Goal: Task Accomplishment & Management: Complete application form

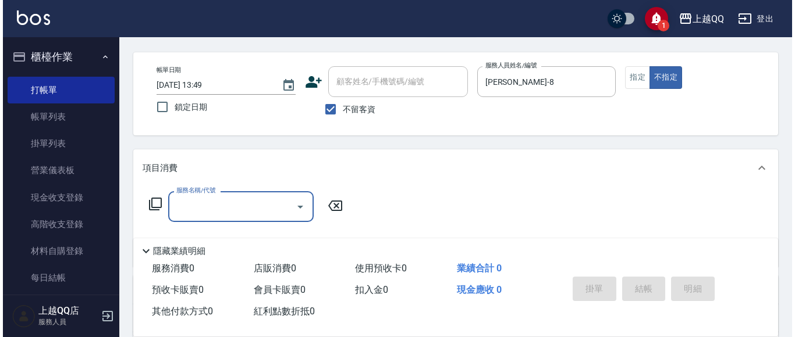
scroll to position [55, 0]
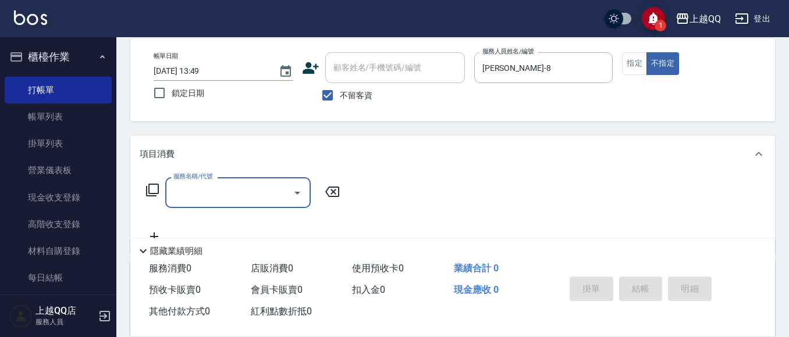
click at [148, 185] on icon at bounding box center [152, 190] width 14 height 14
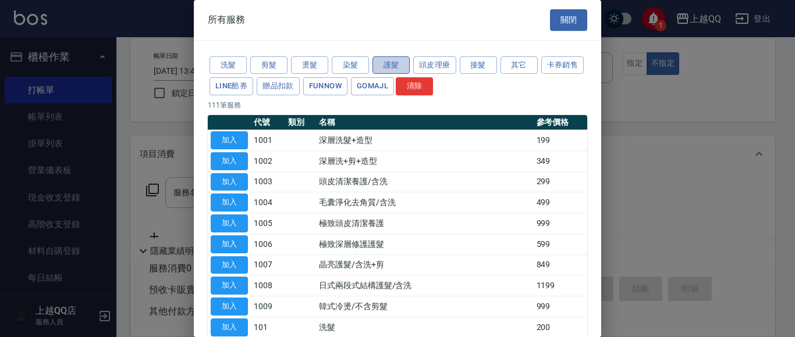
click at [378, 66] on button "護髮" at bounding box center [390, 65] width 37 height 18
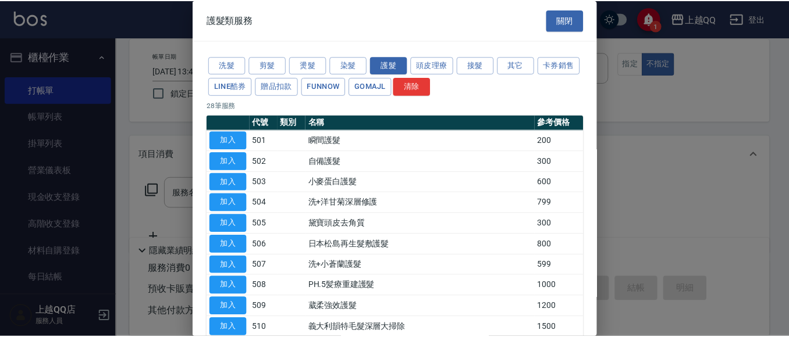
scroll to position [439, 0]
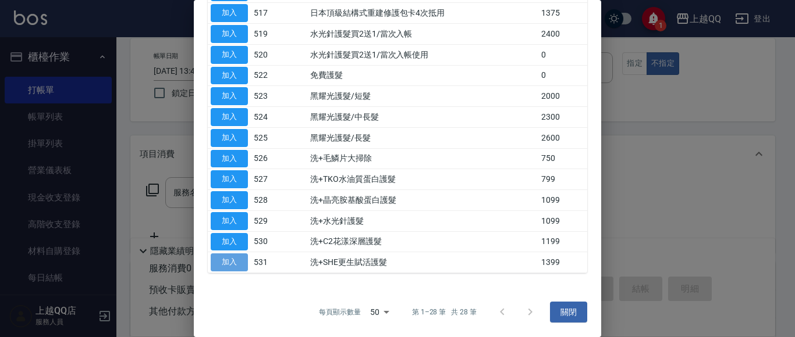
click at [239, 257] on button "加入" at bounding box center [229, 263] width 37 height 18
type input "洗+SHE更生賦活護髮(531)"
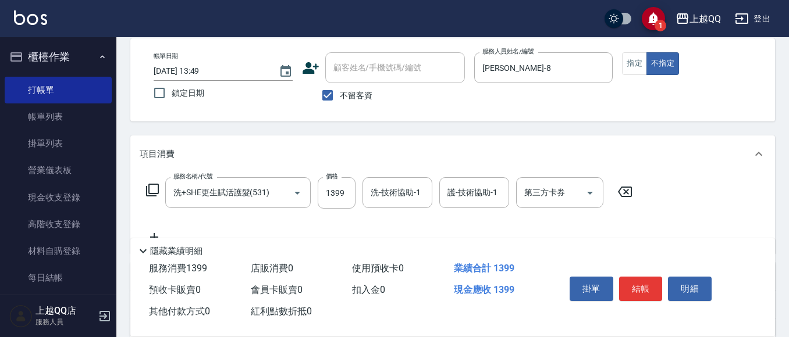
click at [149, 192] on icon at bounding box center [152, 190] width 13 height 13
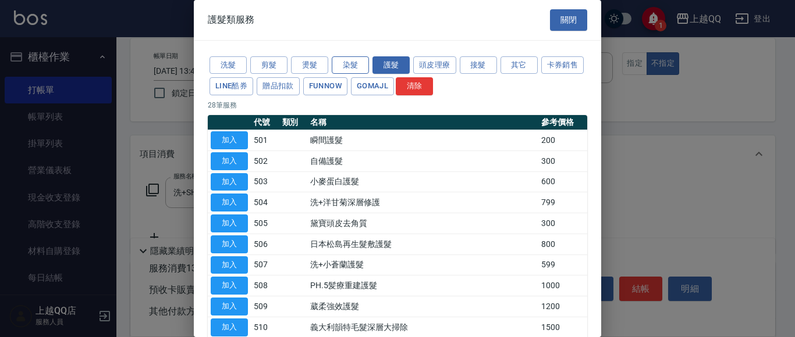
click at [357, 67] on button "染髮" at bounding box center [350, 65] width 37 height 18
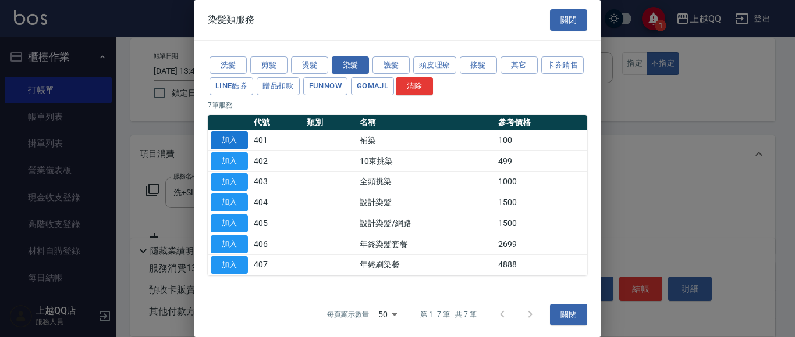
click at [226, 143] on button "加入" at bounding box center [229, 140] width 37 height 18
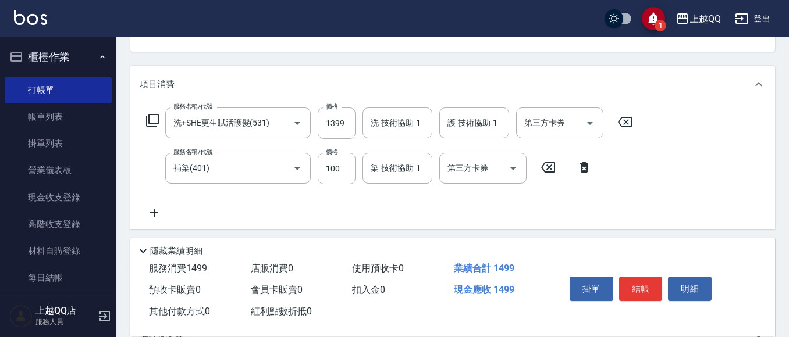
scroll to position [127, 0]
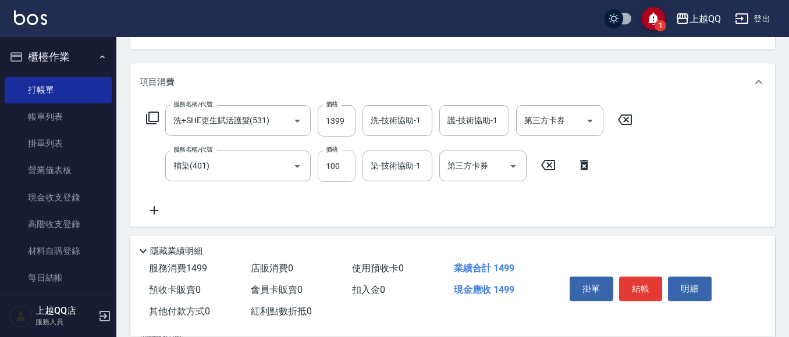
click at [343, 173] on input "100" at bounding box center [337, 166] width 38 height 31
type input "1300"
click at [400, 165] on div "染-技術協助-1 染-技術協助-1" at bounding box center [397, 166] width 70 height 31
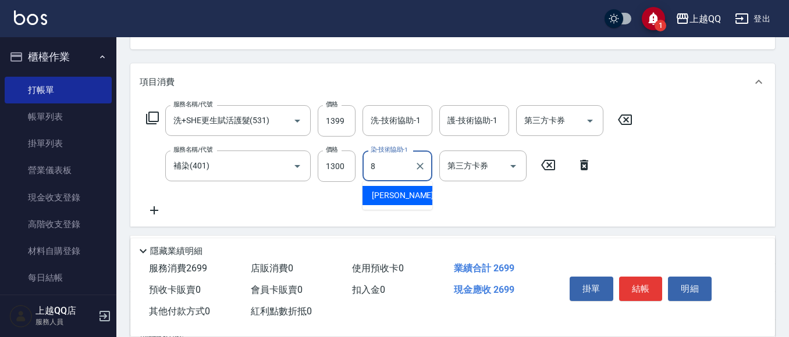
click at [410, 187] on div "[PERSON_NAME] -8" at bounding box center [397, 195] width 70 height 19
type input "[PERSON_NAME]-8"
click at [386, 114] on input "洗-技術協助-1" at bounding box center [397, 121] width 59 height 20
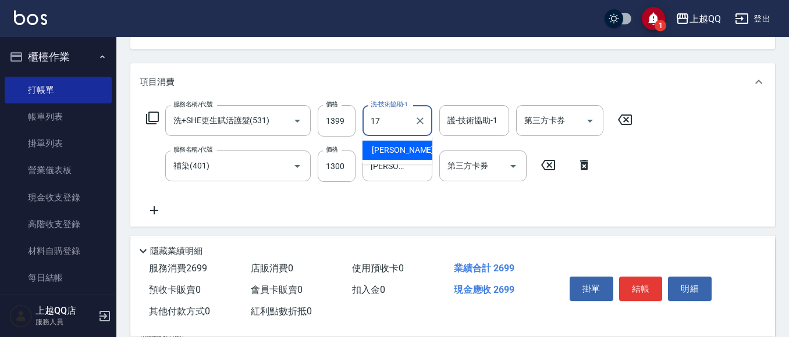
click at [390, 152] on span "心佑 -17" at bounding box center [408, 150] width 73 height 12
type input "心佑-17"
click at [450, 126] on div "護-技術協助-1 護-技術協助-1" at bounding box center [474, 120] width 70 height 31
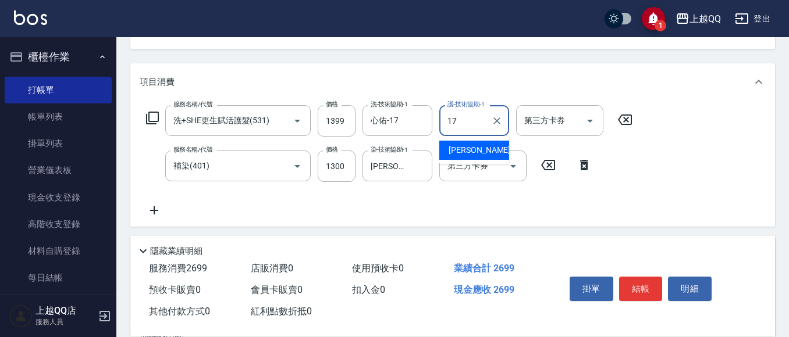
click at [468, 151] on span "心佑 -17" at bounding box center [484, 150] width 73 height 12
type input "心佑-17"
click at [651, 286] on button "結帳" at bounding box center [641, 289] width 44 height 24
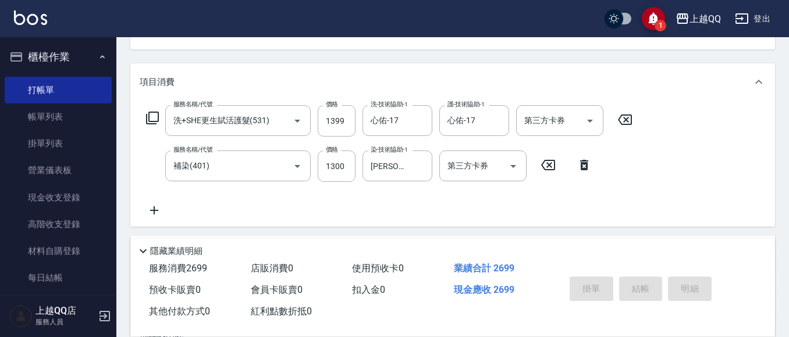
type input "[DATE] 14:54"
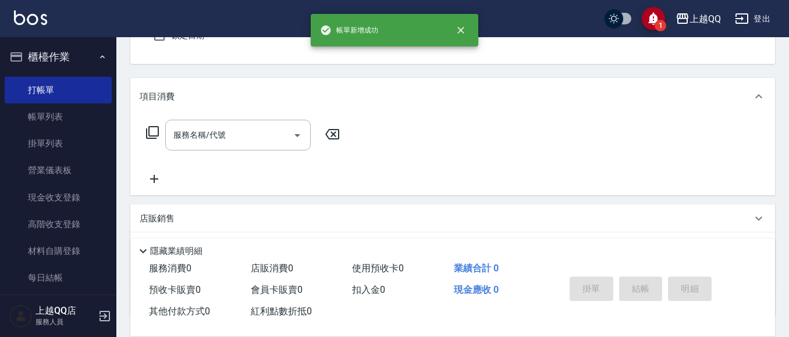
click at [786, 239] on div "Key In 打帳單 上一筆訂單:#11 帳單速查 結帳前確認明細 連續打單結帳 掛單 結帳 明細 帳單日期 [DATE] 14:54 鎖定日期 顧客姓名/手…" at bounding box center [452, 176] width 672 height 504
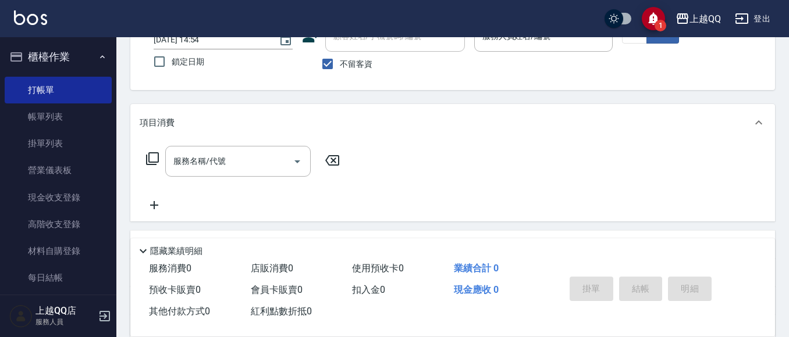
scroll to position [80, 0]
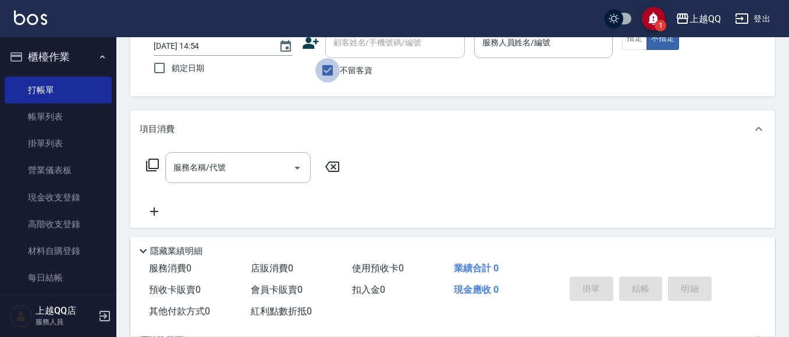
click at [326, 67] on input "不留客資" at bounding box center [327, 70] width 24 height 24
checkbox input "false"
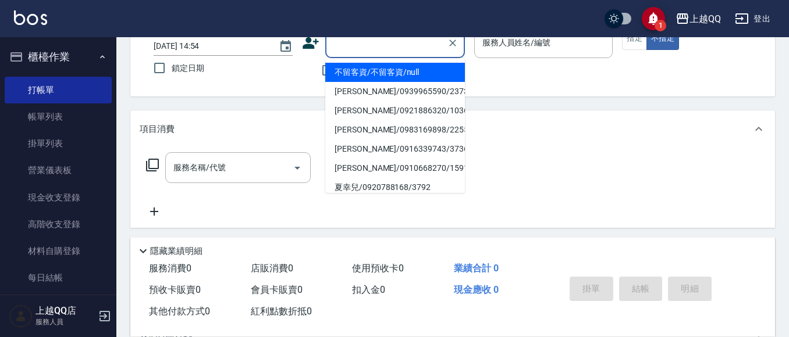
click at [339, 41] on input "顧客姓名/手機號碼/編號" at bounding box center [386, 43] width 112 height 20
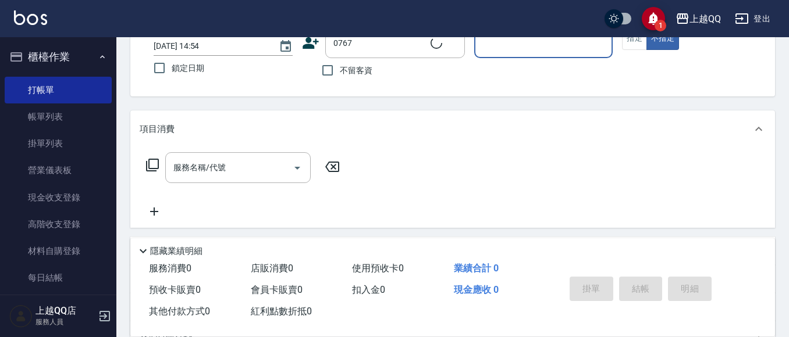
type input "[PERSON_NAME]/0989130467/0767"
type input "[PERSON_NAME]-8"
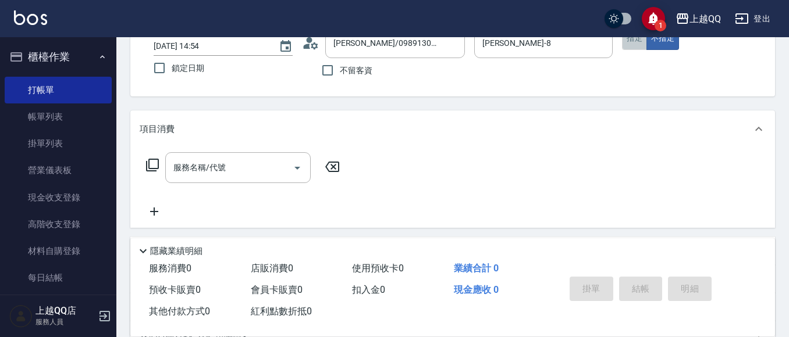
click at [629, 47] on button "指定" at bounding box center [634, 38] width 25 height 23
click at [152, 162] on icon at bounding box center [152, 165] width 14 height 14
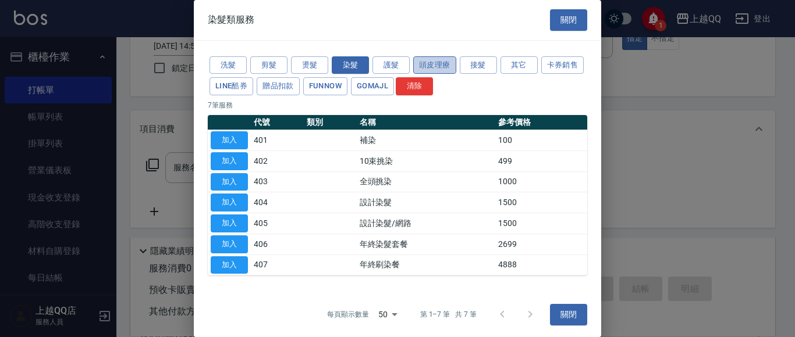
click at [436, 58] on button "頭皮理療" at bounding box center [434, 65] width 43 height 18
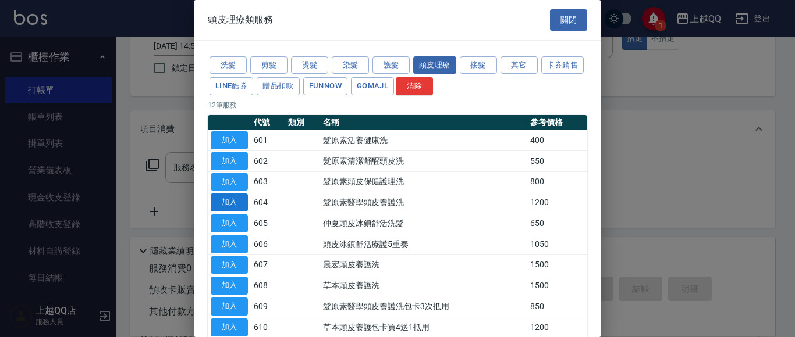
click at [223, 199] on button "加入" at bounding box center [229, 203] width 37 height 18
type input "髮原素醫學頭皮養護洗(604)"
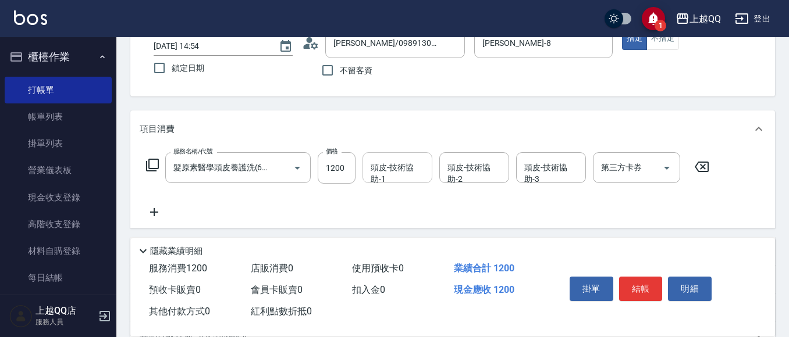
click at [391, 174] on div "頭皮-技術協助-1 頭皮-技術協助-1" at bounding box center [397, 167] width 70 height 31
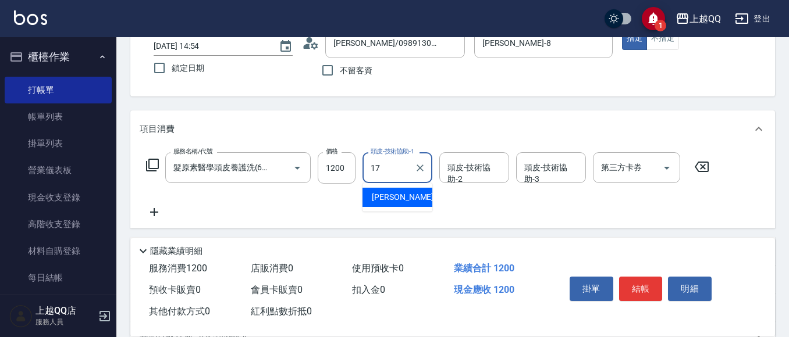
click at [398, 196] on span "心佑 -17" at bounding box center [408, 197] width 73 height 12
type input "心佑-17"
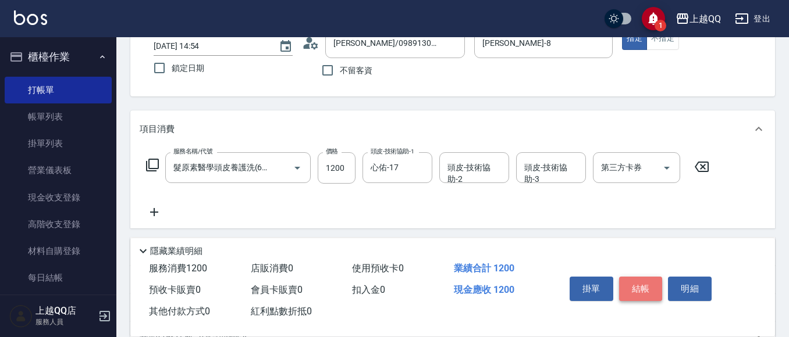
click at [631, 281] on button "結帳" at bounding box center [641, 289] width 44 height 24
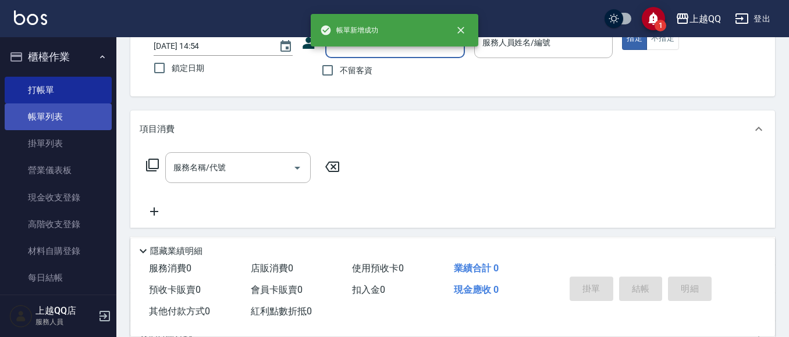
click at [62, 118] on link "帳單列表" at bounding box center [58, 117] width 107 height 27
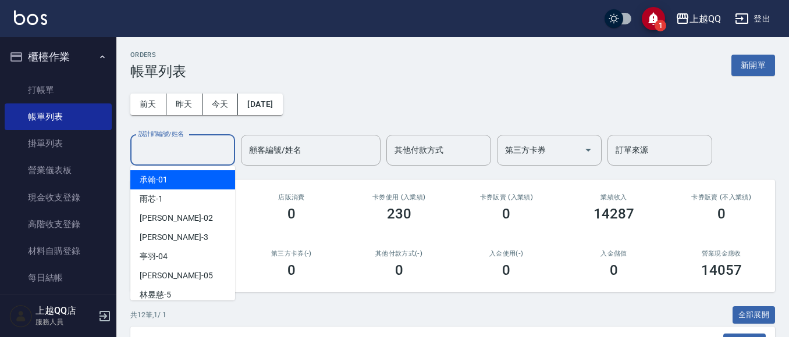
click at [186, 158] on input "設計師編號/姓名" at bounding box center [183, 150] width 94 height 20
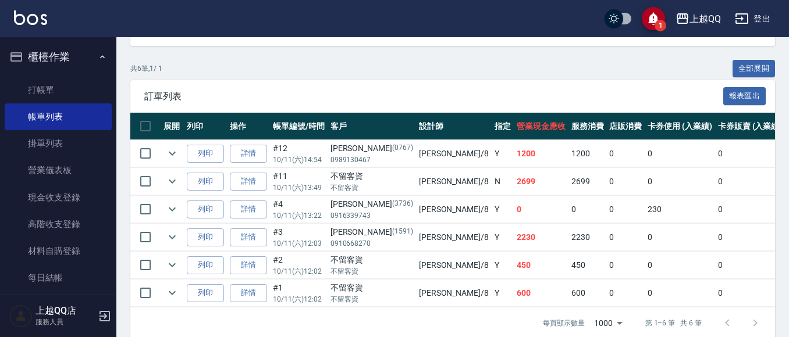
scroll to position [272, 0]
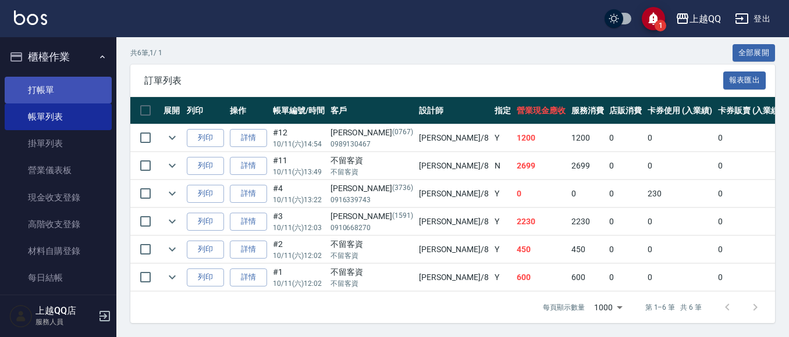
type input "[PERSON_NAME]-8"
click at [44, 89] on link "打帳單" at bounding box center [58, 90] width 107 height 27
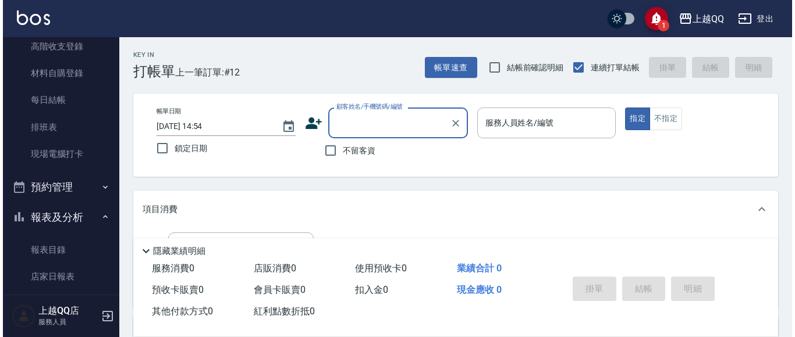
scroll to position [233, 0]
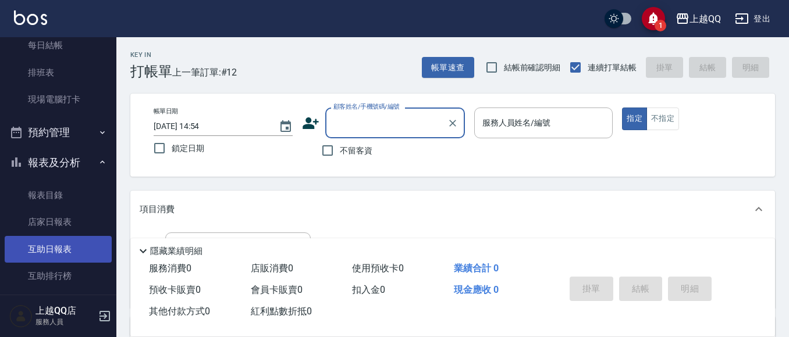
click at [49, 239] on link "互助日報表" at bounding box center [58, 249] width 107 height 27
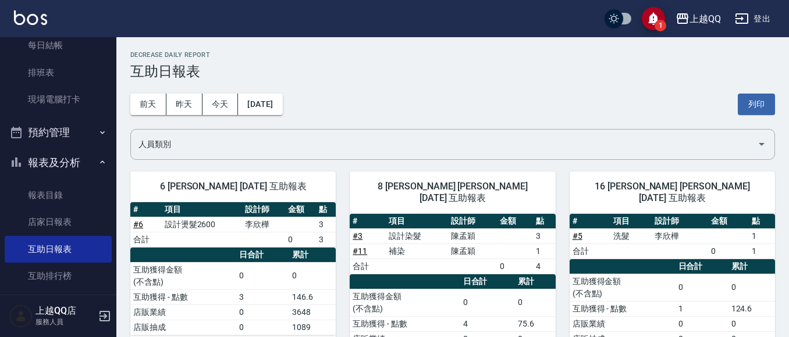
click at [185, 92] on div "[DATE] [DATE] [DATE] [DATE] 列印" at bounding box center [452, 104] width 645 height 49
click at [178, 108] on button "昨天" at bounding box center [184, 105] width 36 height 22
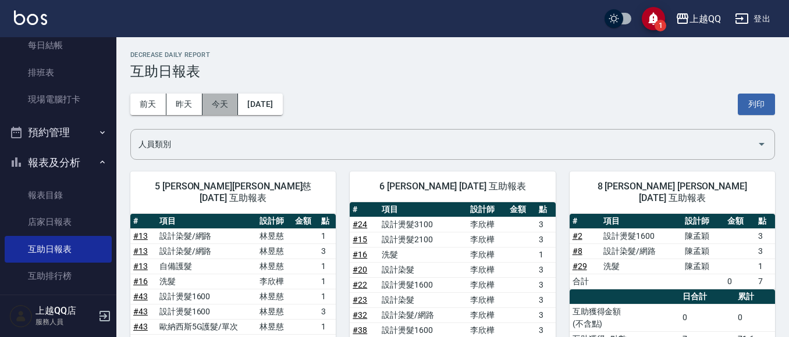
click at [221, 107] on button "今天" at bounding box center [220, 105] width 36 height 22
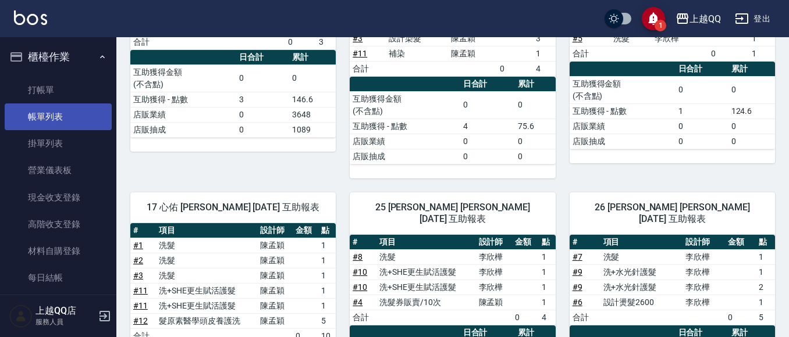
scroll to position [134, 0]
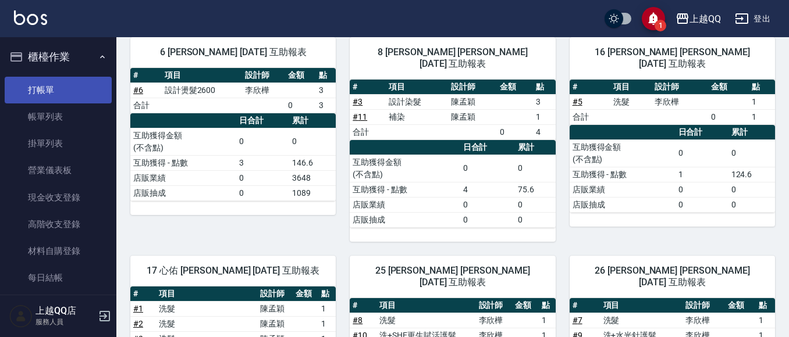
click at [54, 87] on link "打帳單" at bounding box center [58, 90] width 107 height 27
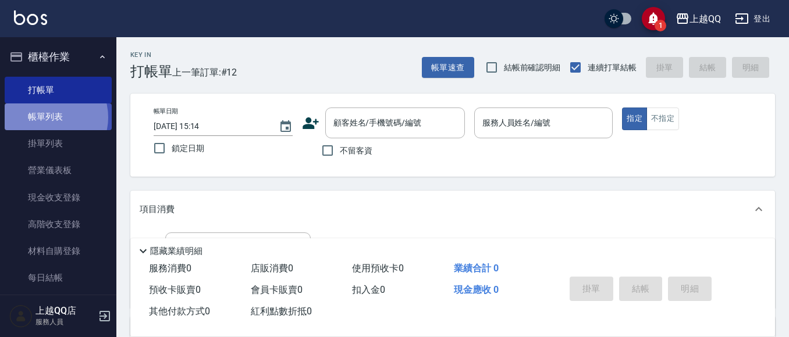
click at [48, 118] on link "帳單列表" at bounding box center [58, 117] width 107 height 27
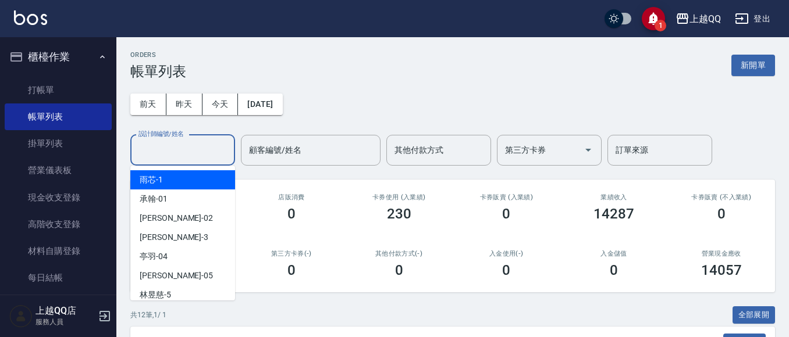
click at [191, 148] on input "設計師編號/姓名" at bounding box center [183, 150] width 94 height 20
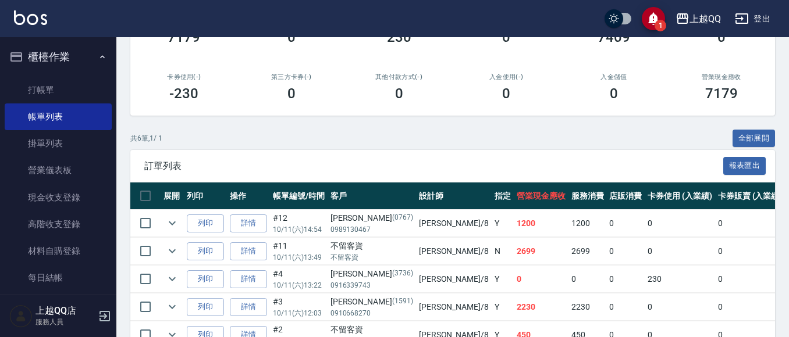
scroll to position [272, 0]
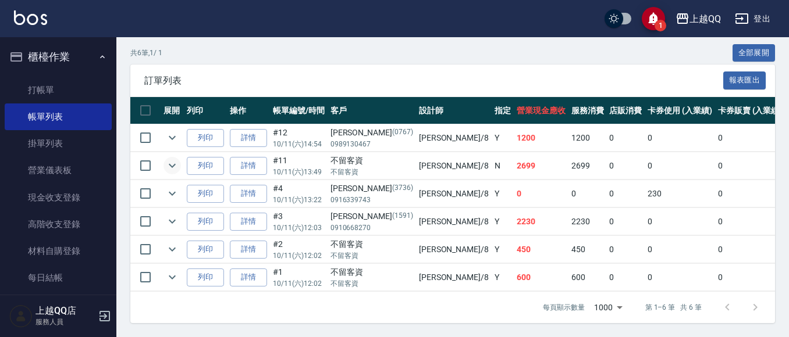
type input "[PERSON_NAME]-8"
click at [167, 159] on icon "expand row" at bounding box center [172, 166] width 14 height 14
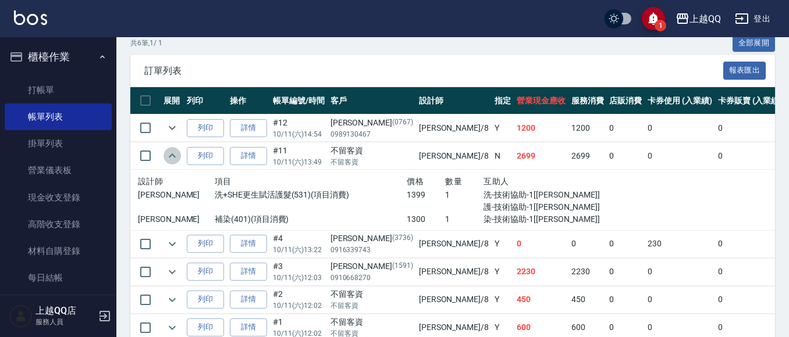
click at [167, 155] on icon "expand row" at bounding box center [172, 156] width 14 height 14
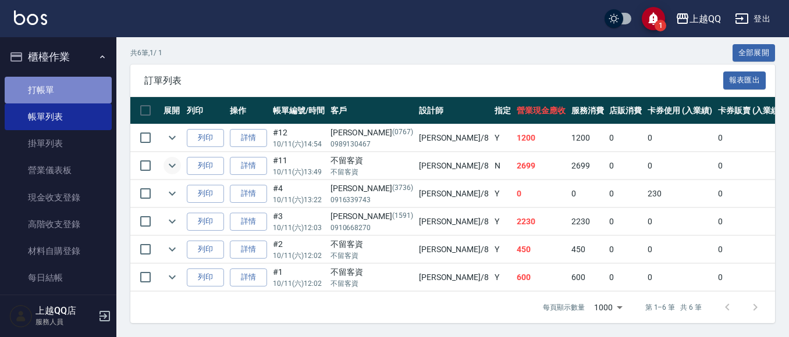
click at [59, 94] on link "打帳單" at bounding box center [58, 90] width 107 height 27
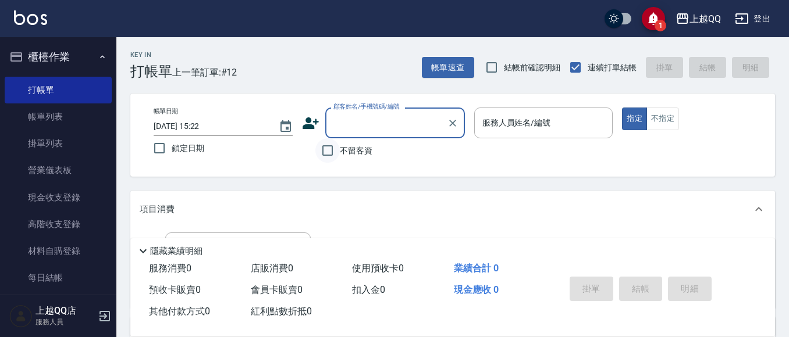
click at [327, 151] on input "不留客資" at bounding box center [327, 150] width 24 height 24
checkbox input "true"
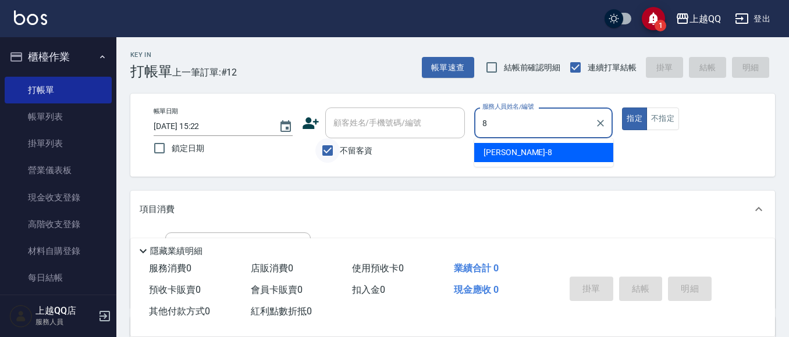
type input "[PERSON_NAME]-8"
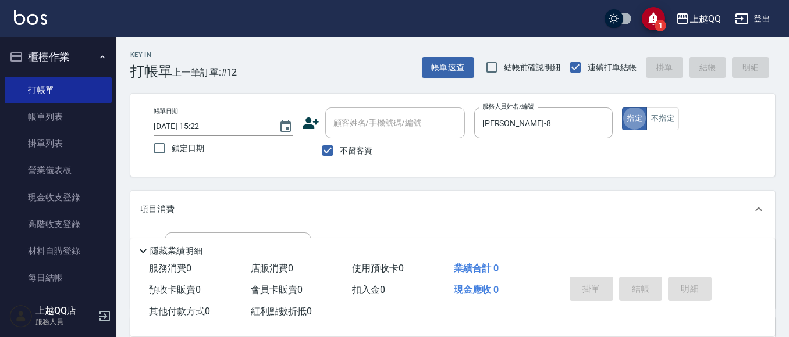
type button "true"
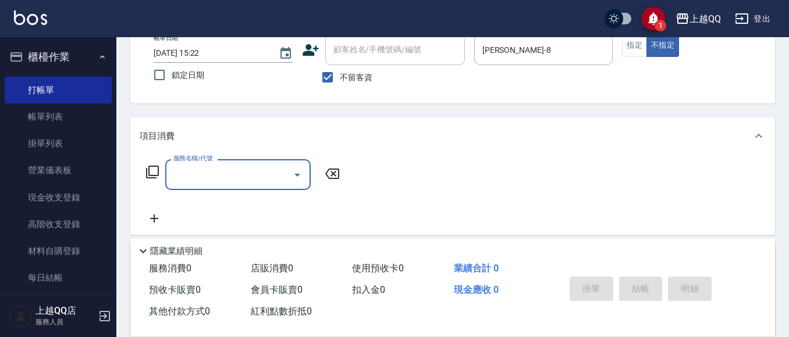
scroll to position [74, 0]
click at [155, 172] on icon at bounding box center [152, 171] width 14 height 14
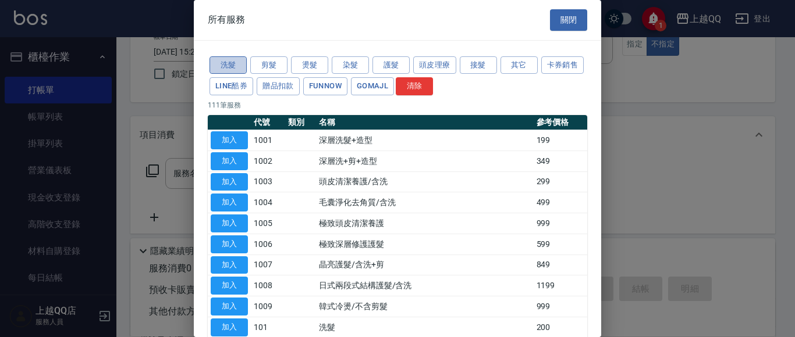
click at [216, 62] on button "洗髮" at bounding box center [227, 65] width 37 height 18
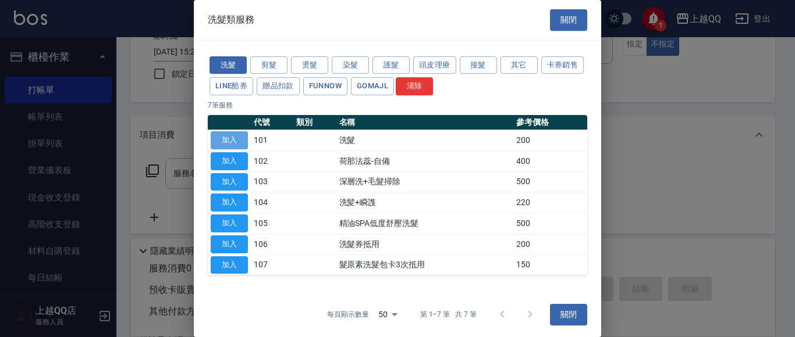
click at [236, 142] on button "加入" at bounding box center [229, 140] width 37 height 18
type input "洗髮(101)"
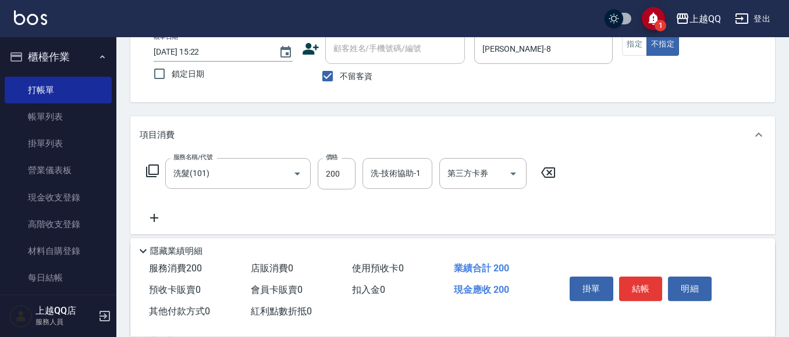
click at [151, 166] on icon at bounding box center [152, 171] width 13 height 13
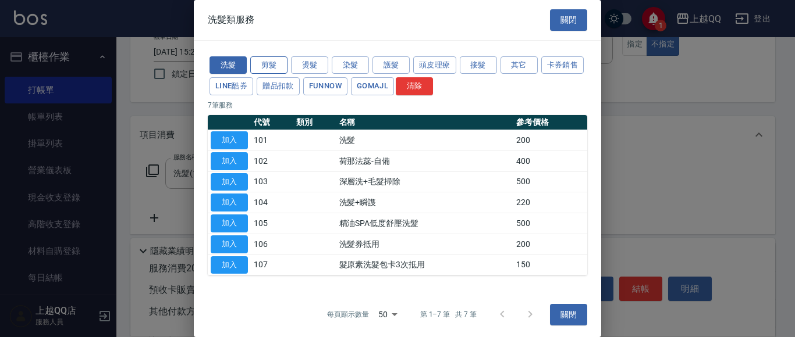
click at [277, 63] on button "剪髮" at bounding box center [268, 65] width 37 height 18
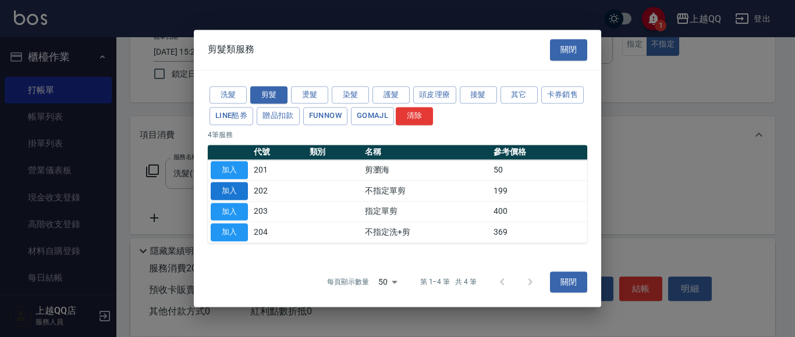
click at [220, 191] on button "加入" at bounding box center [229, 191] width 37 height 18
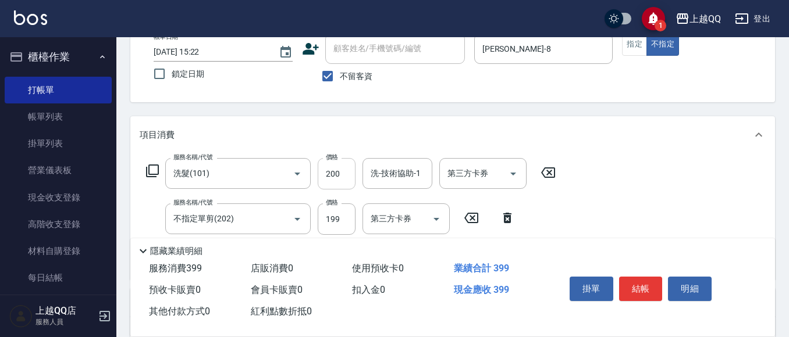
click at [339, 172] on input "200" at bounding box center [337, 173] width 38 height 31
click at [340, 172] on input "200" at bounding box center [337, 173] width 38 height 31
type input "230"
click at [403, 175] on input "洗-技術協助-1" at bounding box center [397, 173] width 59 height 20
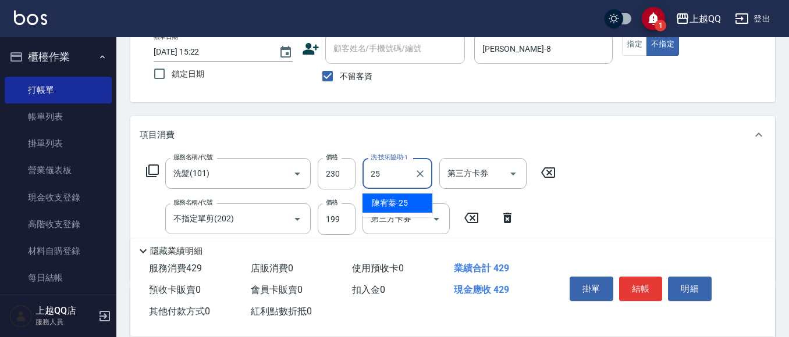
click at [375, 200] on span "[PERSON_NAME]-25" at bounding box center [390, 203] width 36 height 12
type input "[PERSON_NAME]-25"
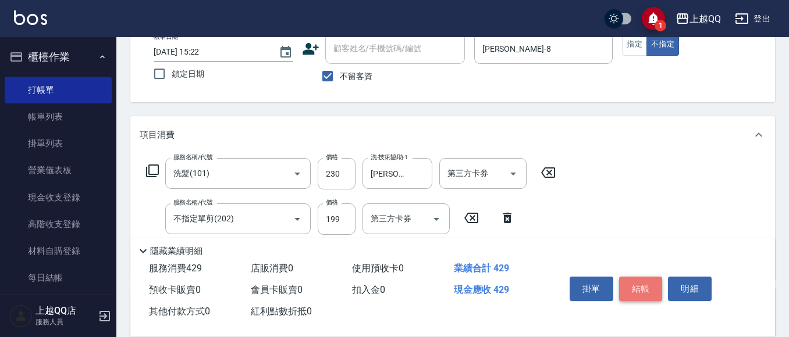
click at [637, 286] on button "結帳" at bounding box center [641, 289] width 44 height 24
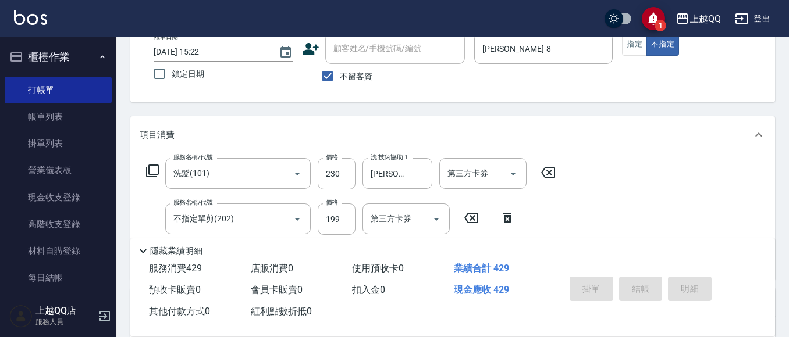
type input "[DATE] 15:23"
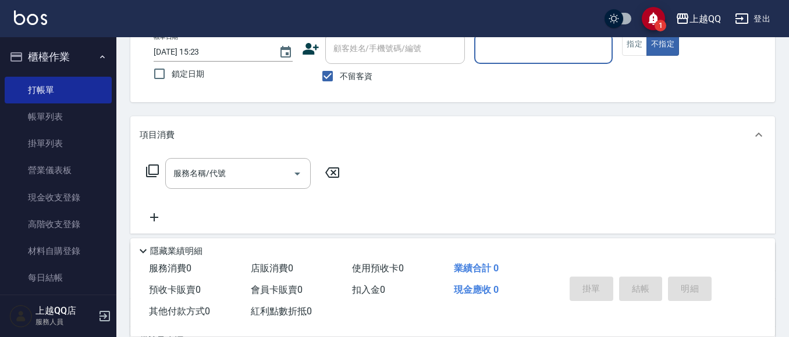
click at [47, 54] on button "櫃檯作業" at bounding box center [58, 57] width 107 height 30
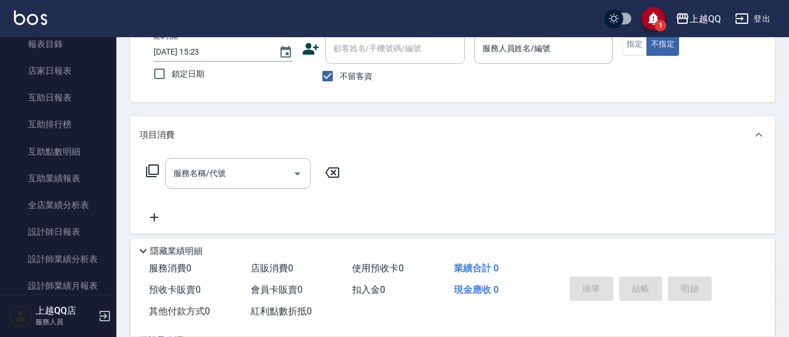
scroll to position [127, 0]
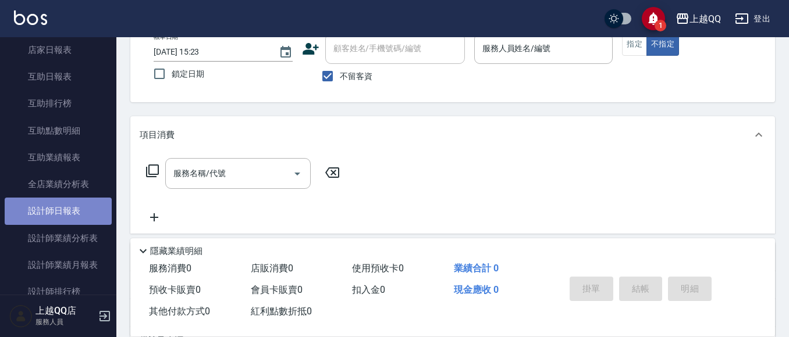
click at [69, 217] on link "設計師日報表" at bounding box center [58, 211] width 107 height 27
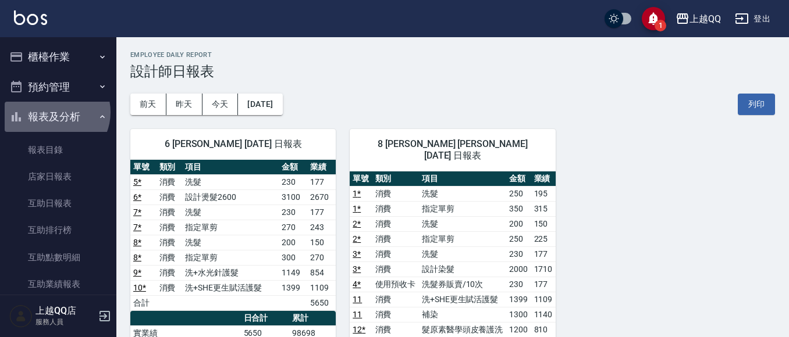
click at [55, 112] on button "報表及分析" at bounding box center [58, 117] width 107 height 30
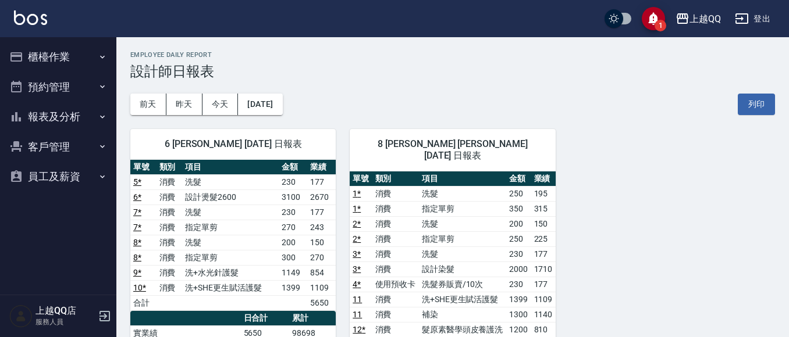
click at [55, 58] on button "櫃檯作業" at bounding box center [58, 57] width 107 height 30
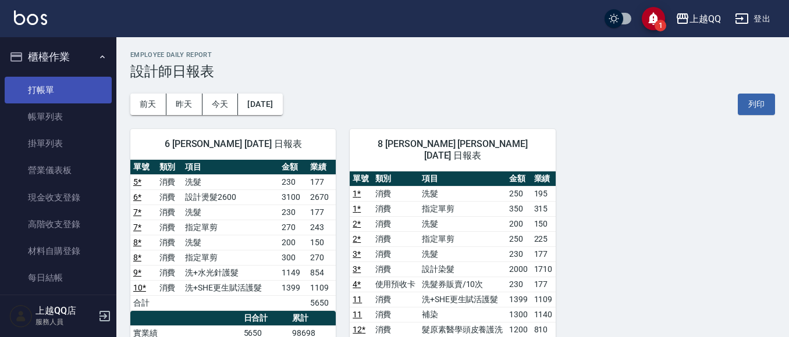
click at [58, 93] on link "打帳單" at bounding box center [58, 90] width 107 height 27
